Goal: Task Accomplishment & Management: Manage account settings

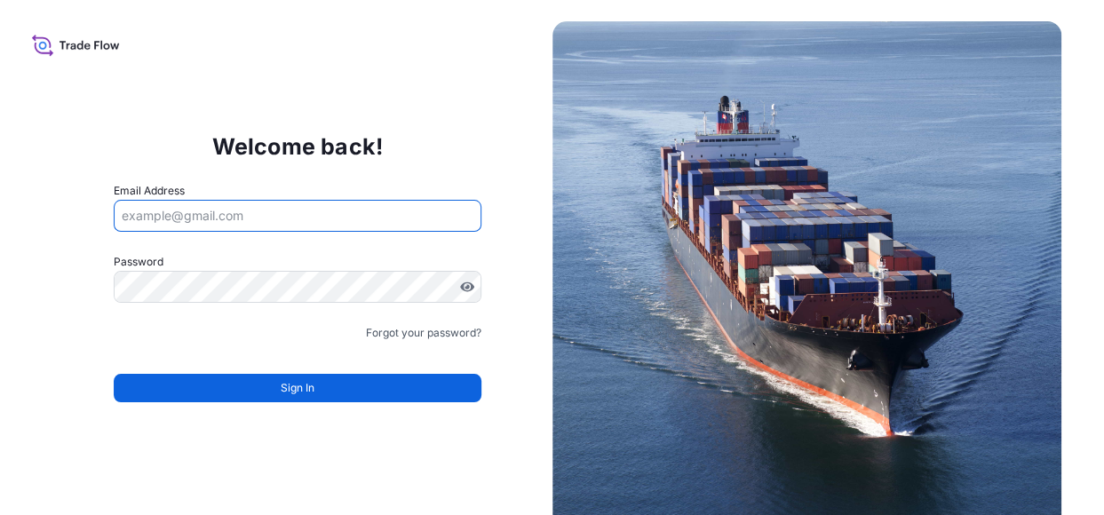
click at [261, 209] on input "Email Address" at bounding box center [298, 216] width 368 height 32
type input "[PERSON_NAME][EMAIL_ADDRESS][DOMAIN_NAME]"
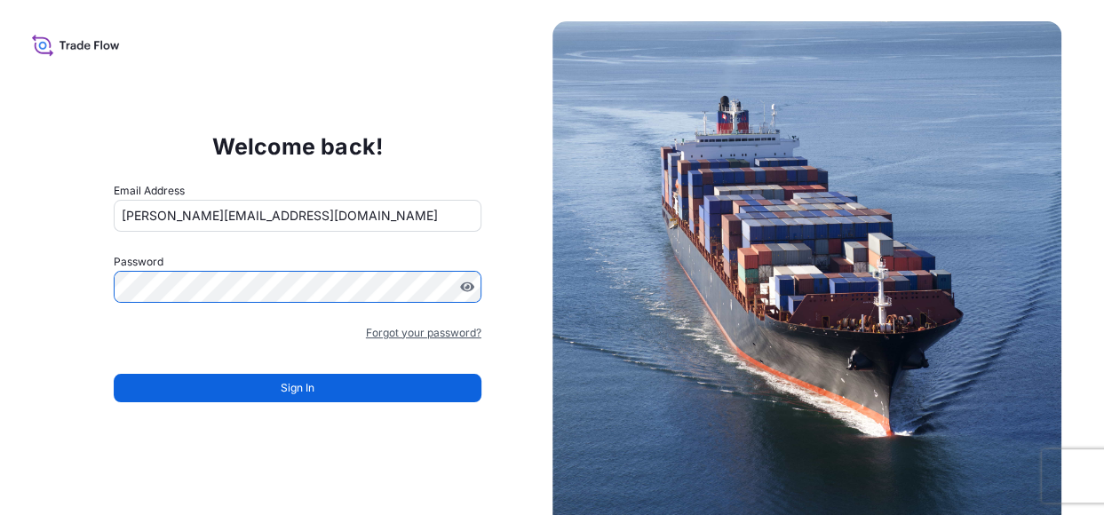
click at [426, 330] on link "Forgot your password?" at bounding box center [424, 333] width 116 height 18
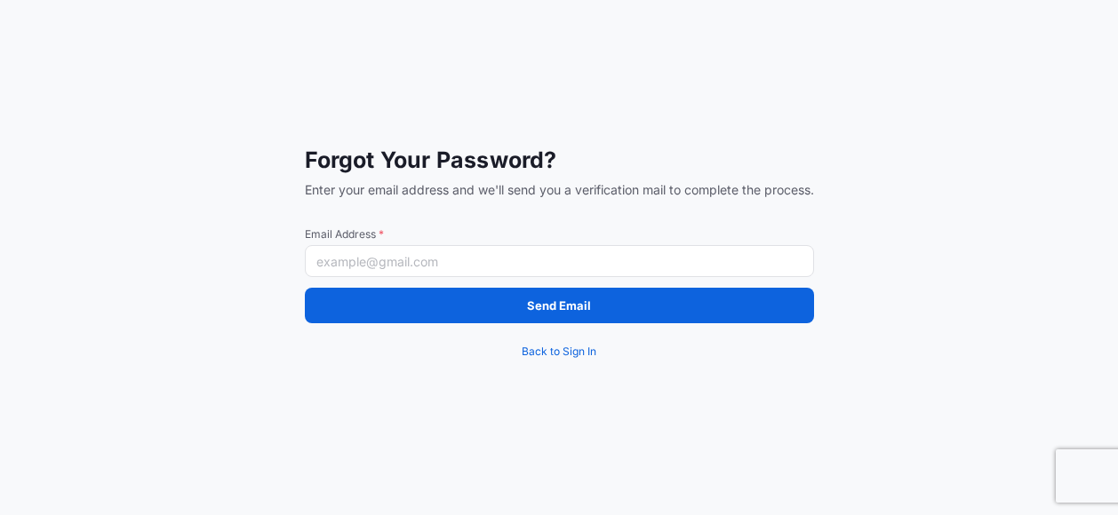
click at [411, 260] on input "Email Address *" at bounding box center [559, 261] width 509 height 32
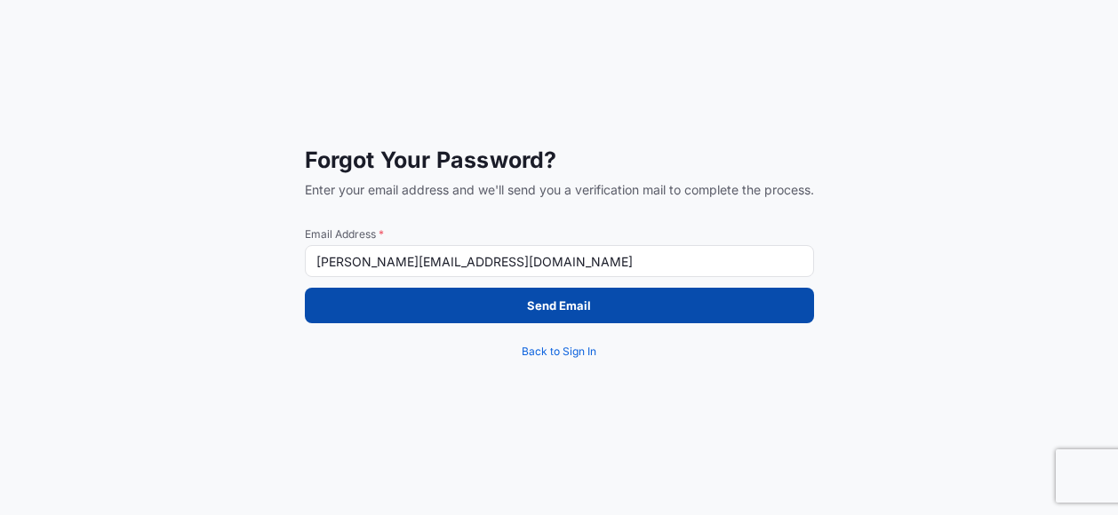
click at [588, 310] on p "Send Email" at bounding box center [559, 306] width 64 height 18
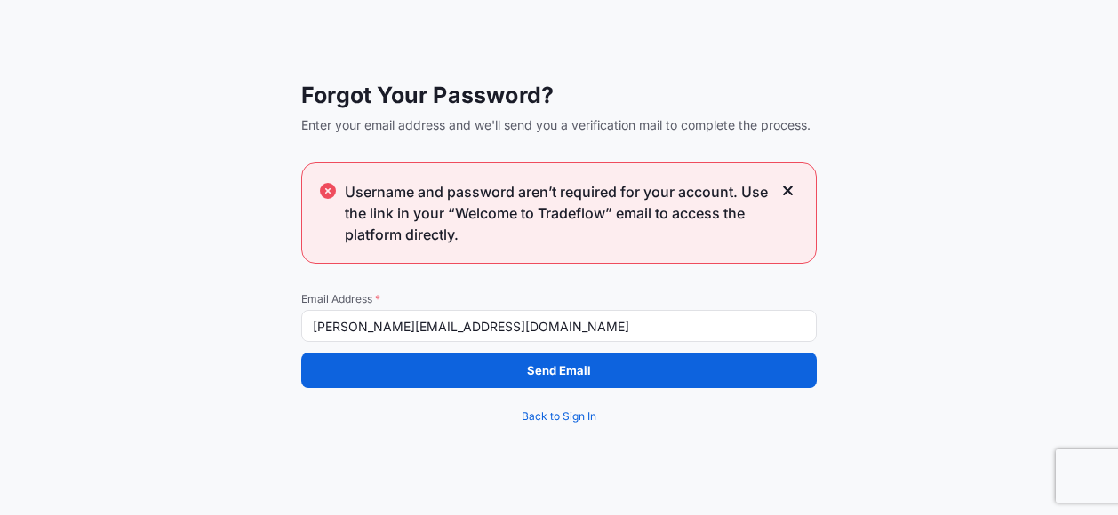
click at [405, 329] on input "binoj.babu@psabdp.com" at bounding box center [558, 326] width 515 height 32
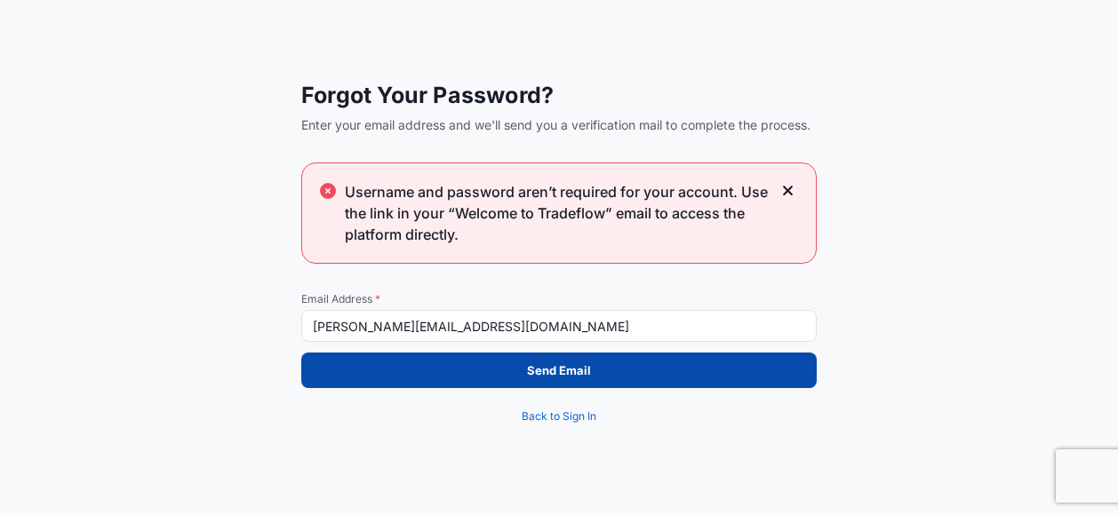
type input "[PERSON_NAME][EMAIL_ADDRESS][DOMAIN_NAME]"
click at [599, 378] on button "Send Email" at bounding box center [558, 371] width 515 height 36
click at [547, 378] on p "Send Email" at bounding box center [559, 371] width 64 height 18
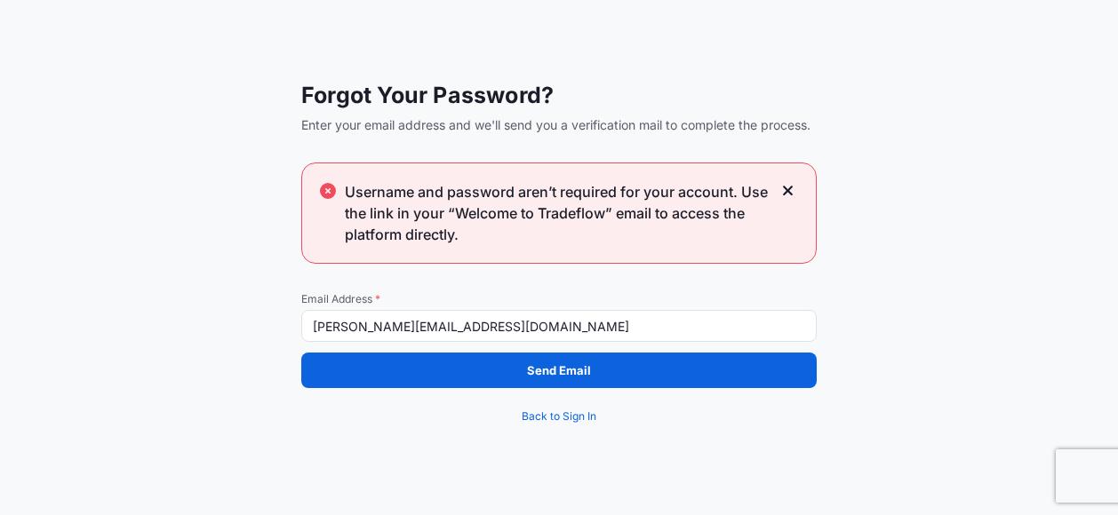
click at [788, 191] on icon at bounding box center [788, 191] width 10 height 10
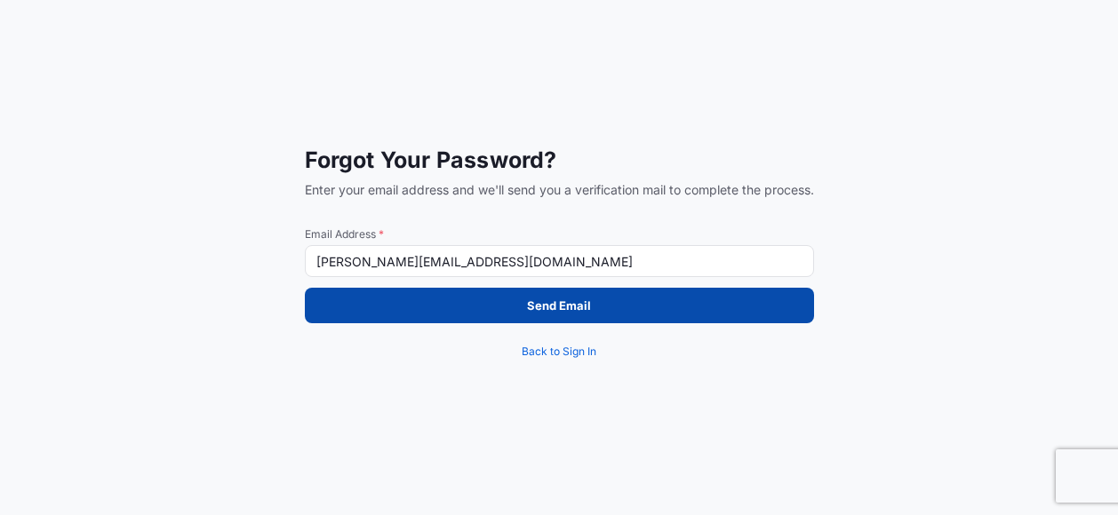
click at [552, 314] on p "Send Email" at bounding box center [559, 306] width 64 height 18
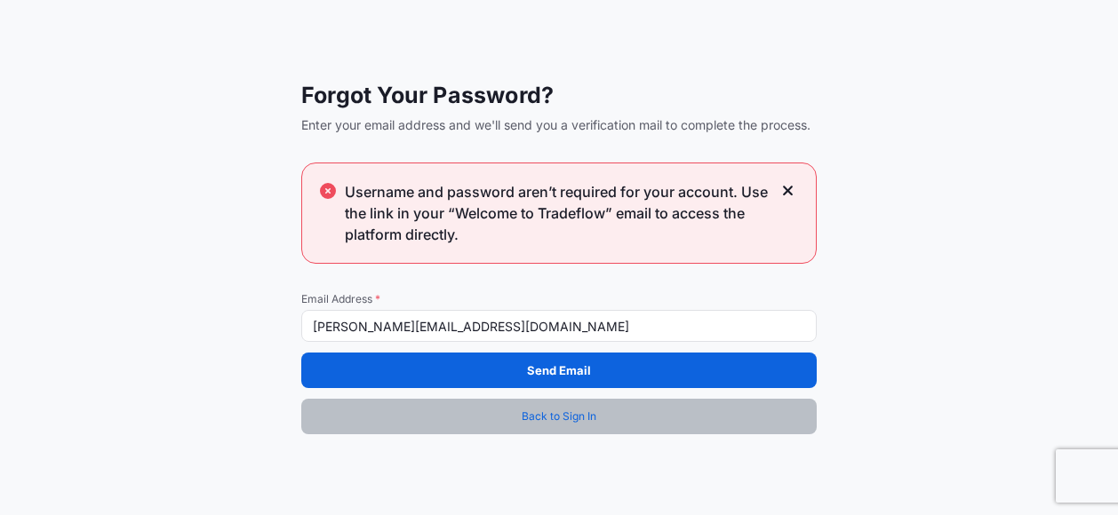
click at [569, 416] on span "Back to Sign In" at bounding box center [559, 417] width 75 height 18
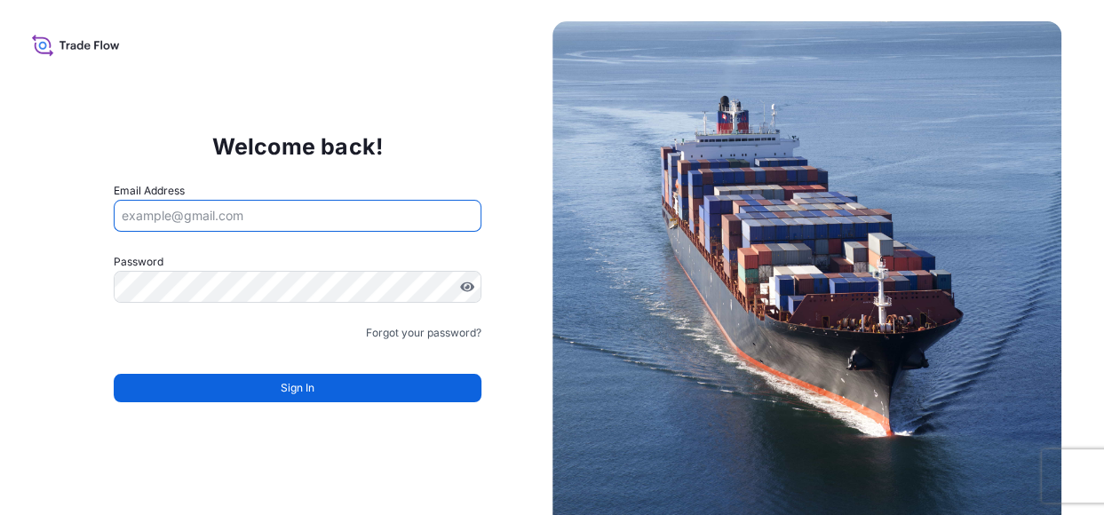
click at [204, 214] on input "Email Address" at bounding box center [298, 216] width 368 height 32
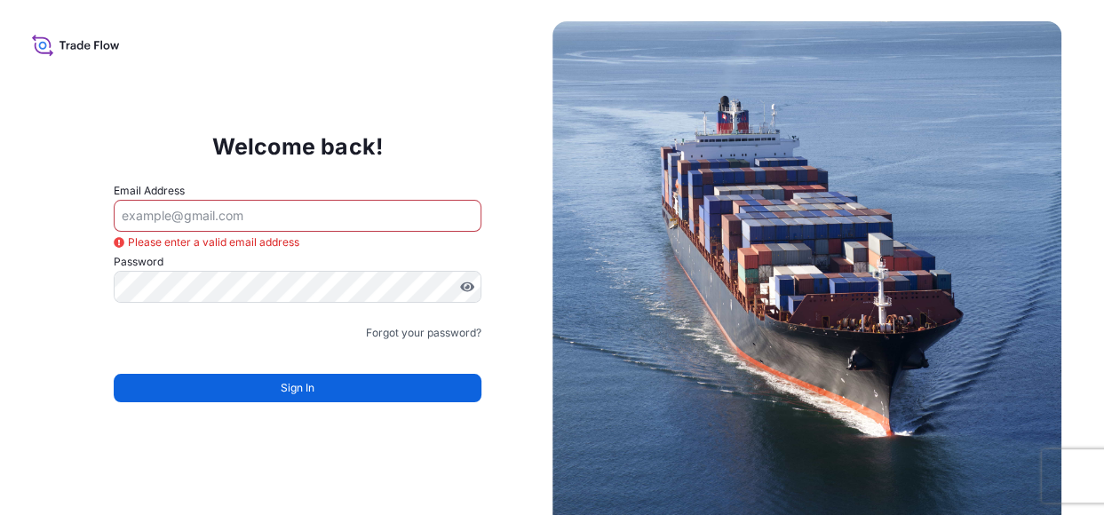
click at [510, 321] on div "Welcome back! Email Address Please enter a valid email address Password Must in…" at bounding box center [298, 276] width 510 height 366
click at [412, 335] on link "Forgot your password?" at bounding box center [424, 333] width 116 height 18
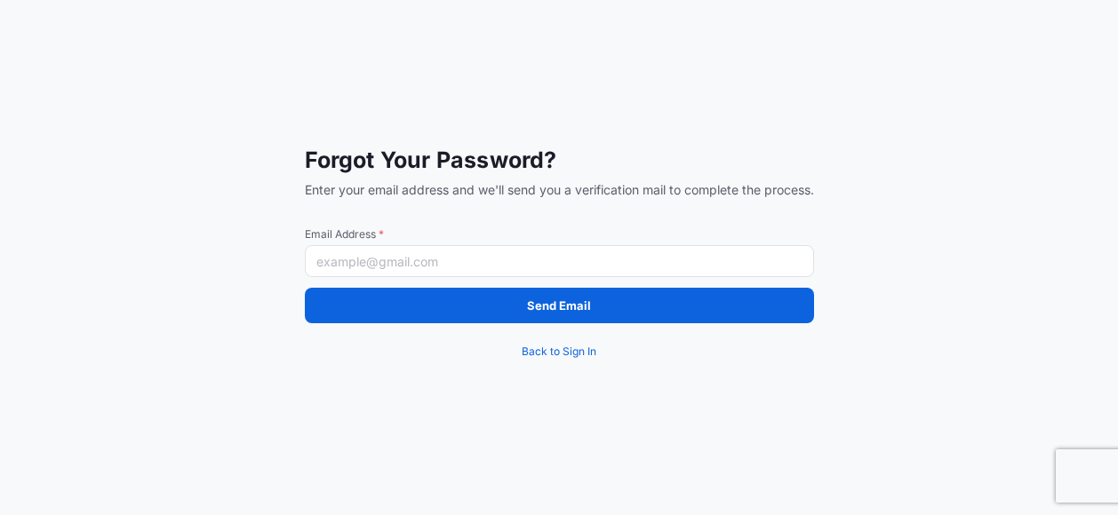
click at [426, 237] on span "Email Address *" at bounding box center [559, 234] width 509 height 14
click at [426, 245] on input "Email Address *" at bounding box center [559, 261] width 509 height 32
click at [426, 251] on input "Email Address *" at bounding box center [559, 261] width 509 height 32
type input "[PERSON_NAME][EMAIL_ADDRESS][DOMAIN_NAME]"
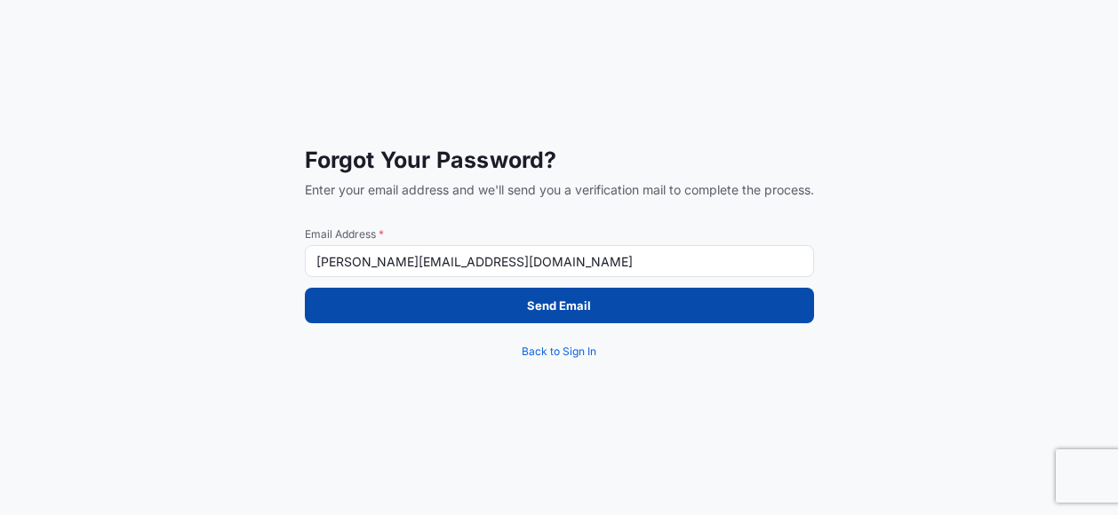
click at [541, 307] on p "Send Email" at bounding box center [559, 306] width 64 height 18
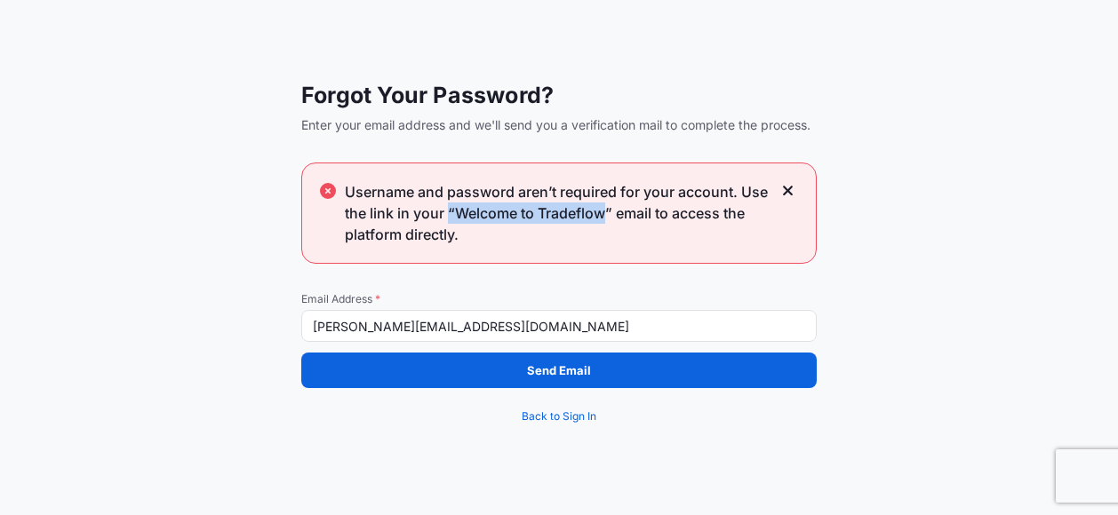
drag, startPoint x: 449, startPoint y: 211, endPoint x: 609, endPoint y: 218, distance: 160.1
click at [609, 218] on span "Username and password aren’t required for your account. Use the link in your “W…" at bounding box center [558, 213] width 426 height 64
copy span "“Welcome to Tradeflow"
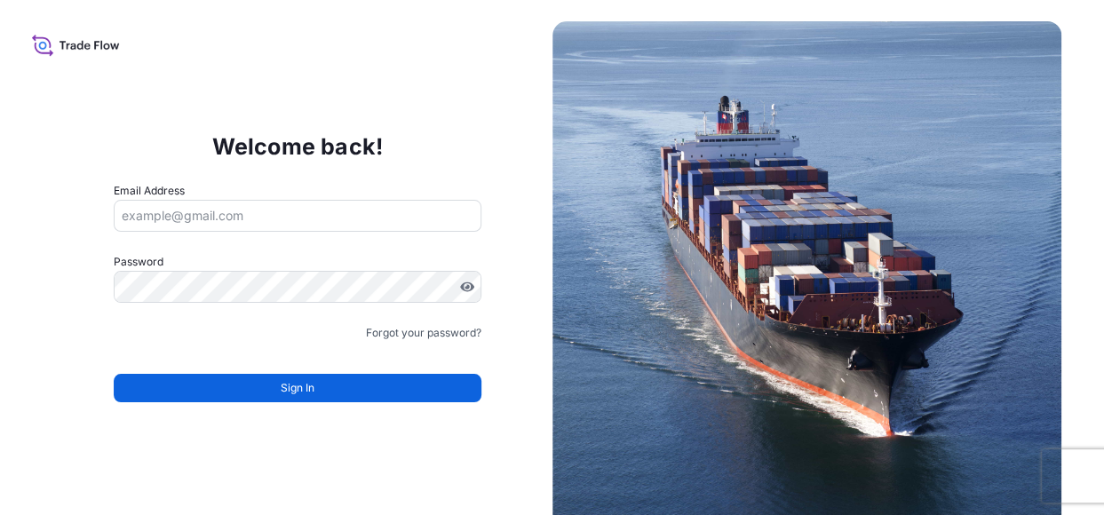
click at [206, 211] on input "Email Address" at bounding box center [298, 216] width 368 height 32
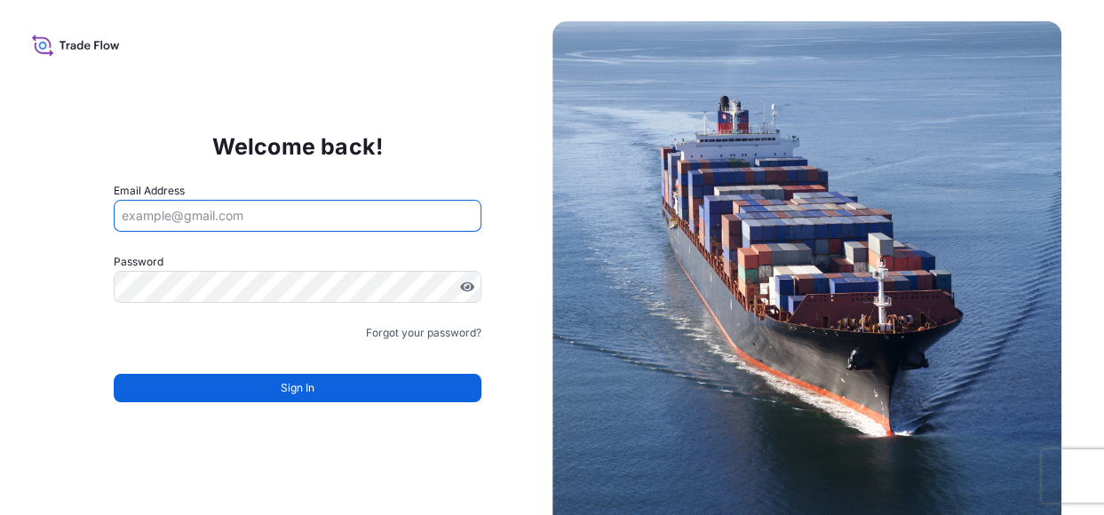
type input "[PERSON_NAME][EMAIL_ADDRESS][DOMAIN_NAME]"
